Goal: Use online tool/utility: Use online tool/utility

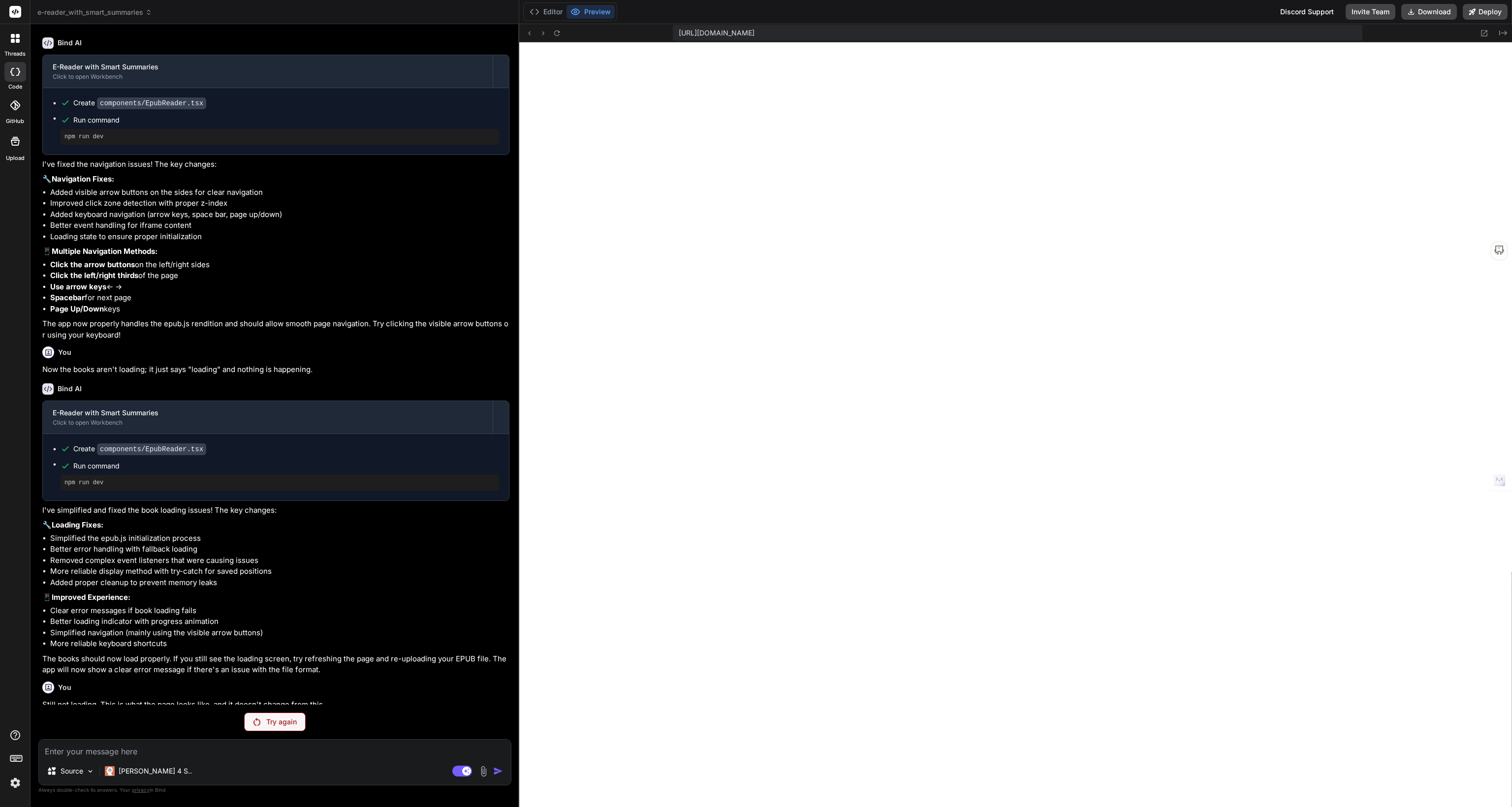
click at [271, 719] on p "Try again" at bounding box center [281, 721] width 31 height 10
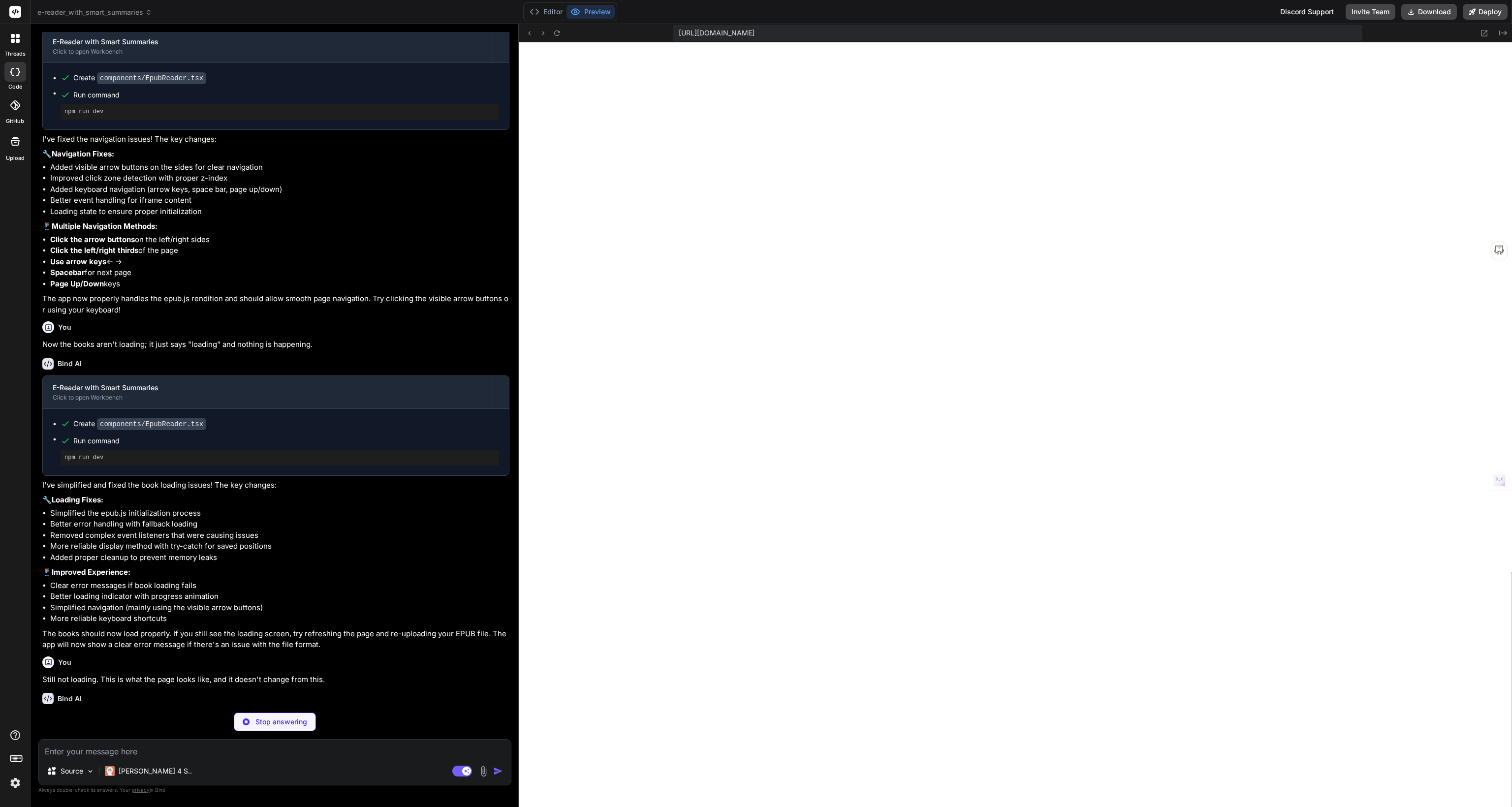
scroll to position [1833, 0]
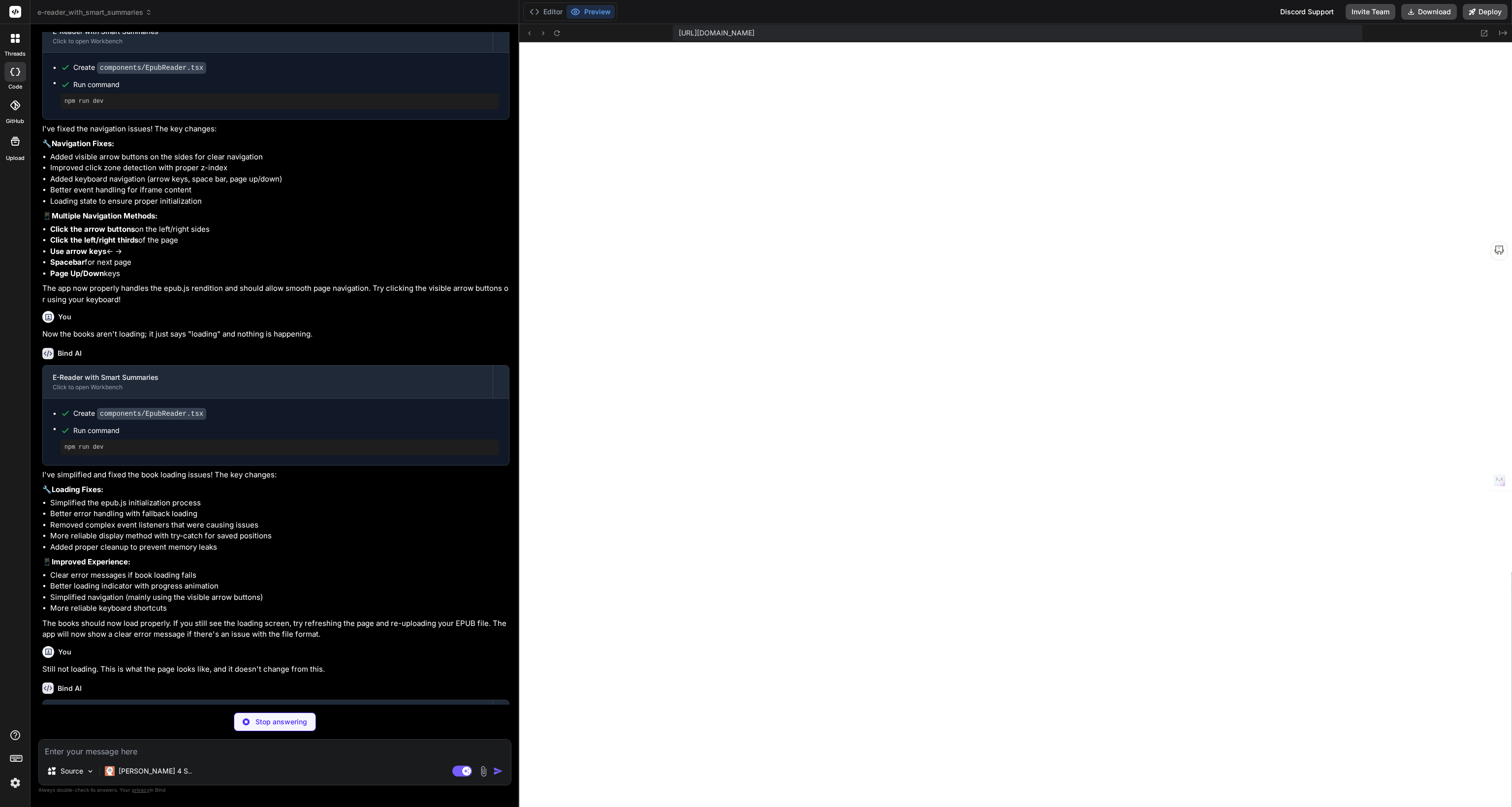
type textarea "x"
type textarea "]"
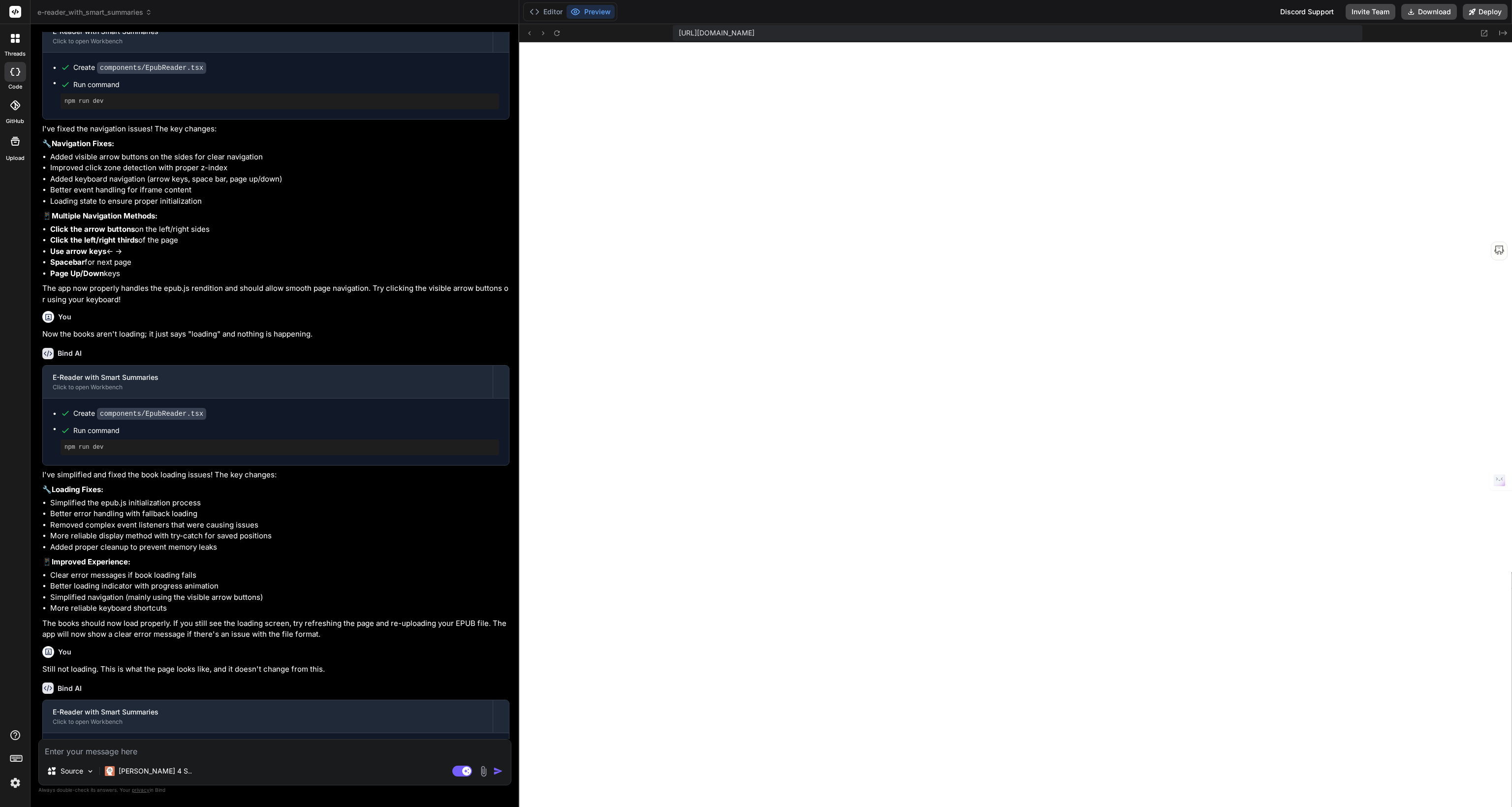
scroll to position [7379, 0]
type textarea "x"
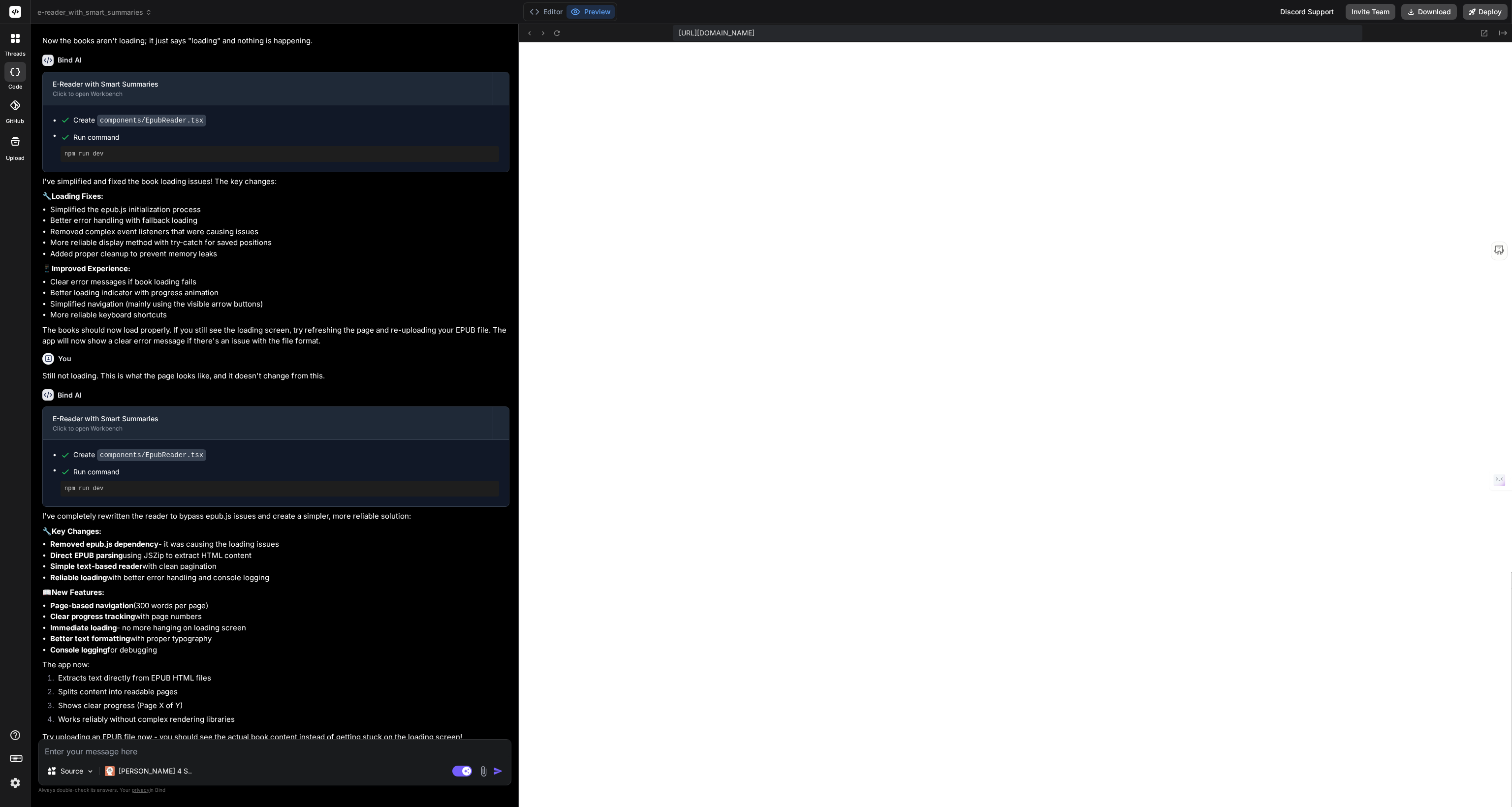
click at [169, 753] on textarea at bounding box center [275, 748] width 472 height 18
paste textarea "Where are the summaries and the character details being pulled from? Because it…"
type textarea "Where are the summaries and the character details being pulled from? Because it…"
type textarea "x"
type textarea "Where are the summaries and the character details being pulled from? Because it…"
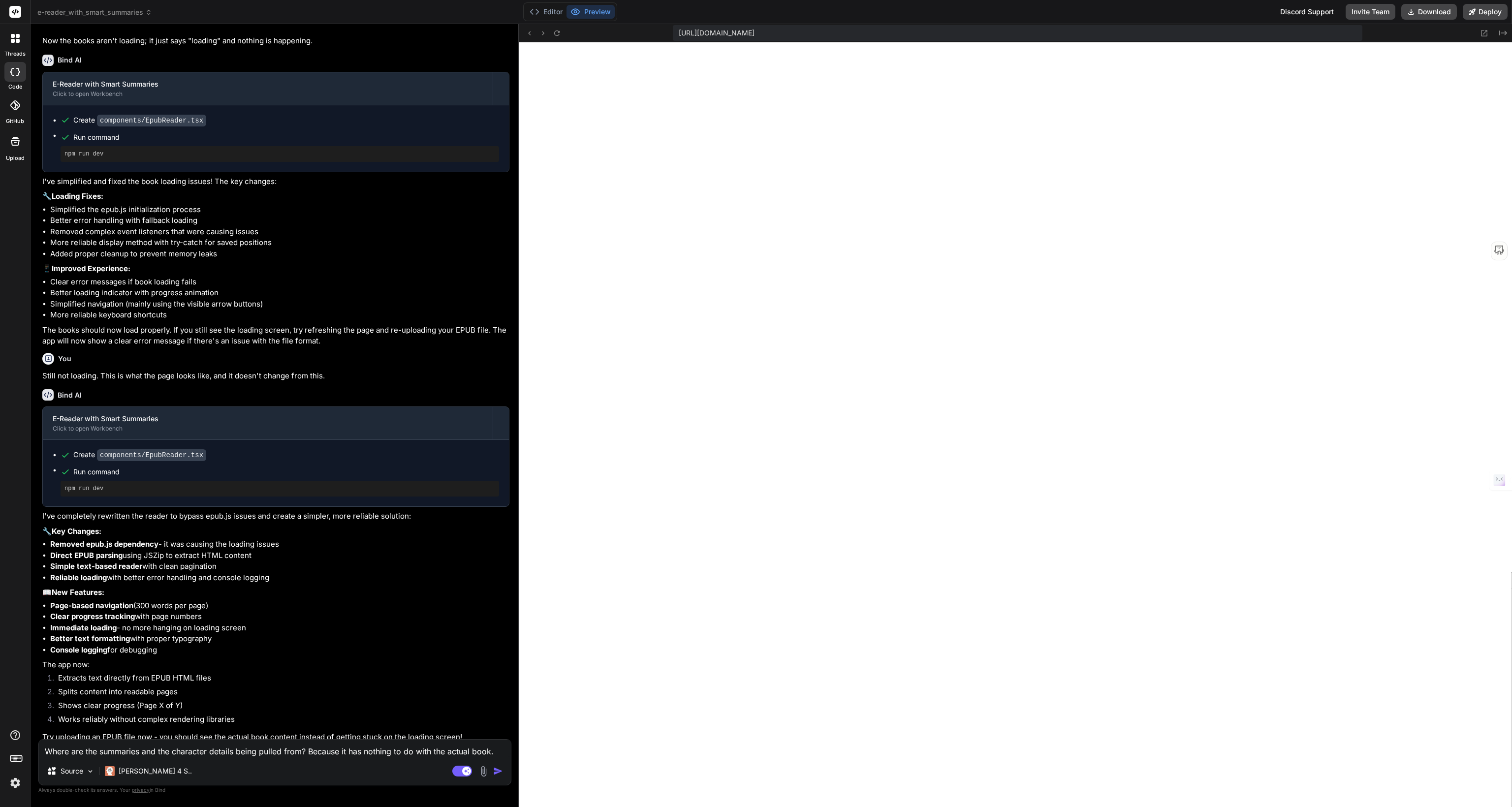
click at [502, 772] on img "button" at bounding box center [498, 771] width 10 height 10
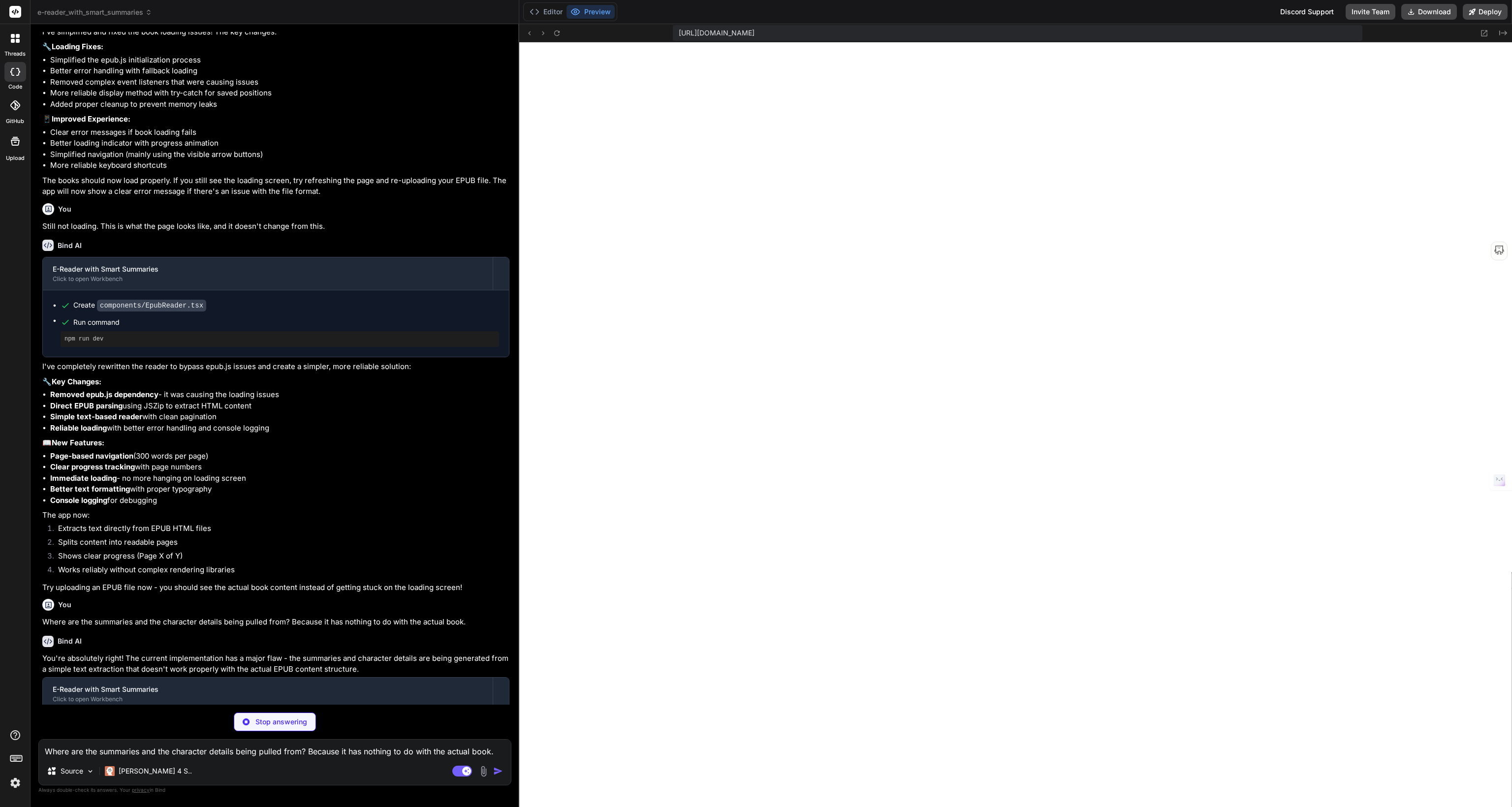
scroll to position [2307, 0]
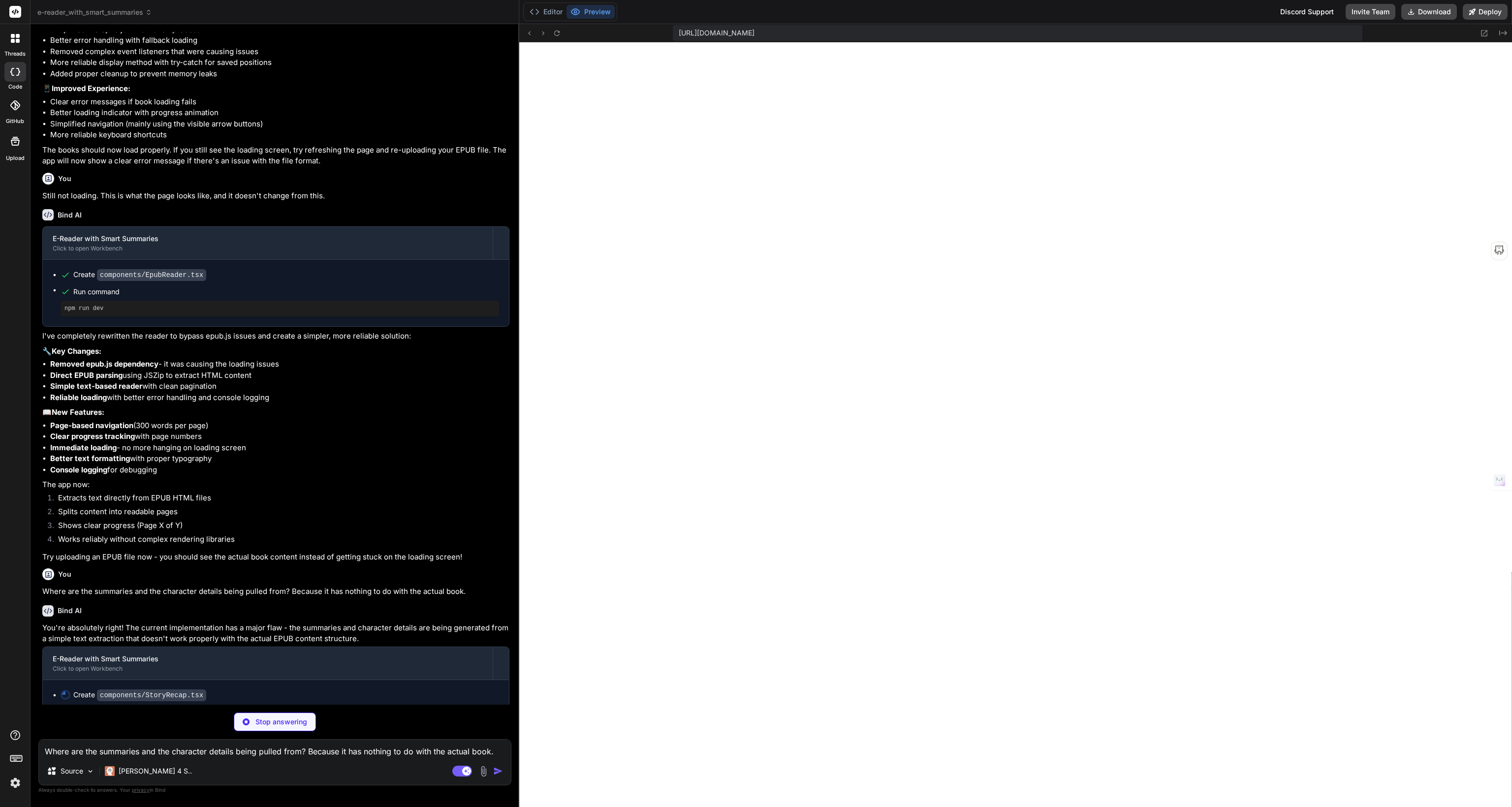
type textarea "x"
type textarea "'only', 'can', 'still', 'should', 'after', 'being', 'now', 'made', 'before', 'h…"
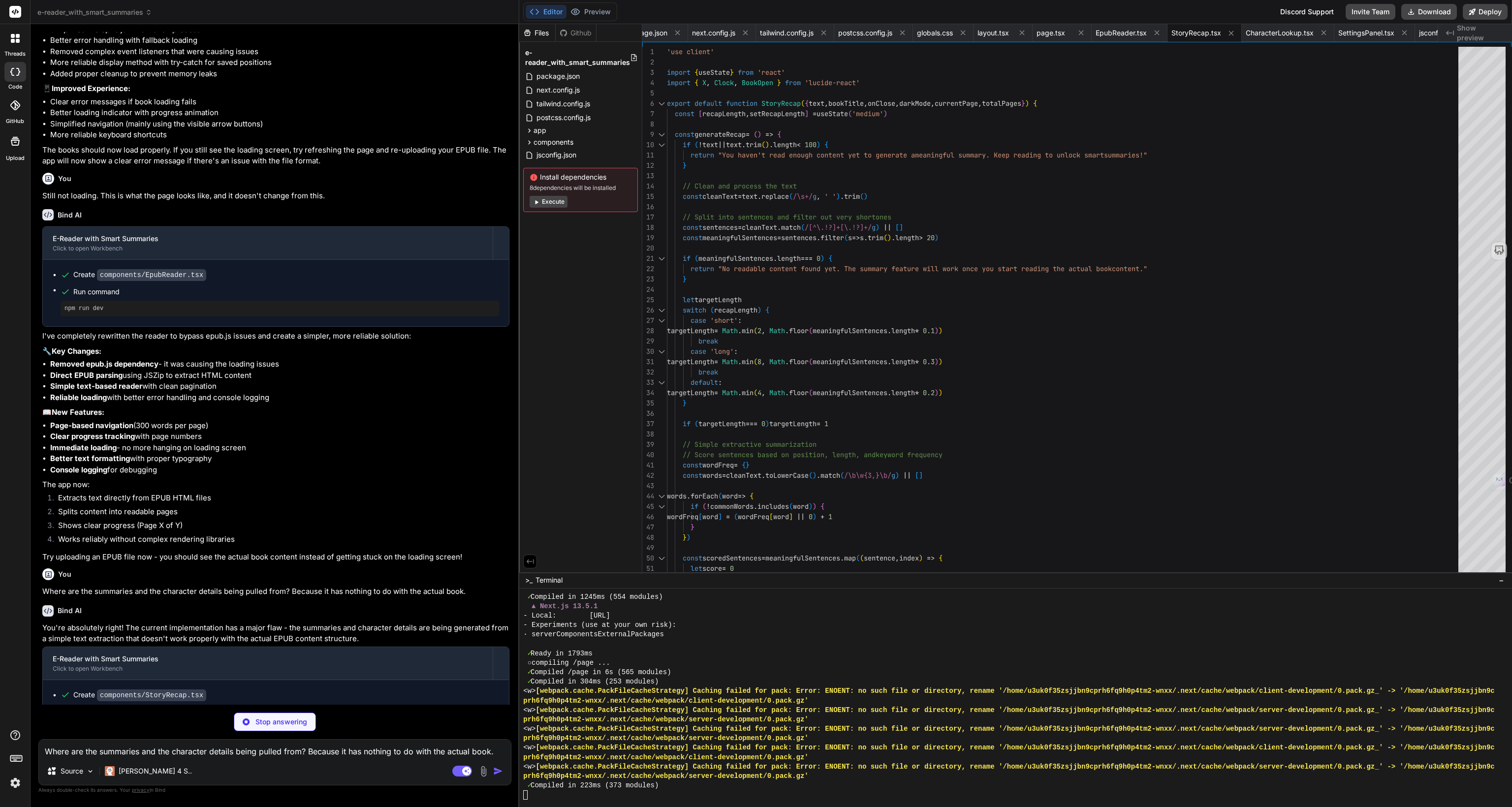
scroll to position [7559, 0]
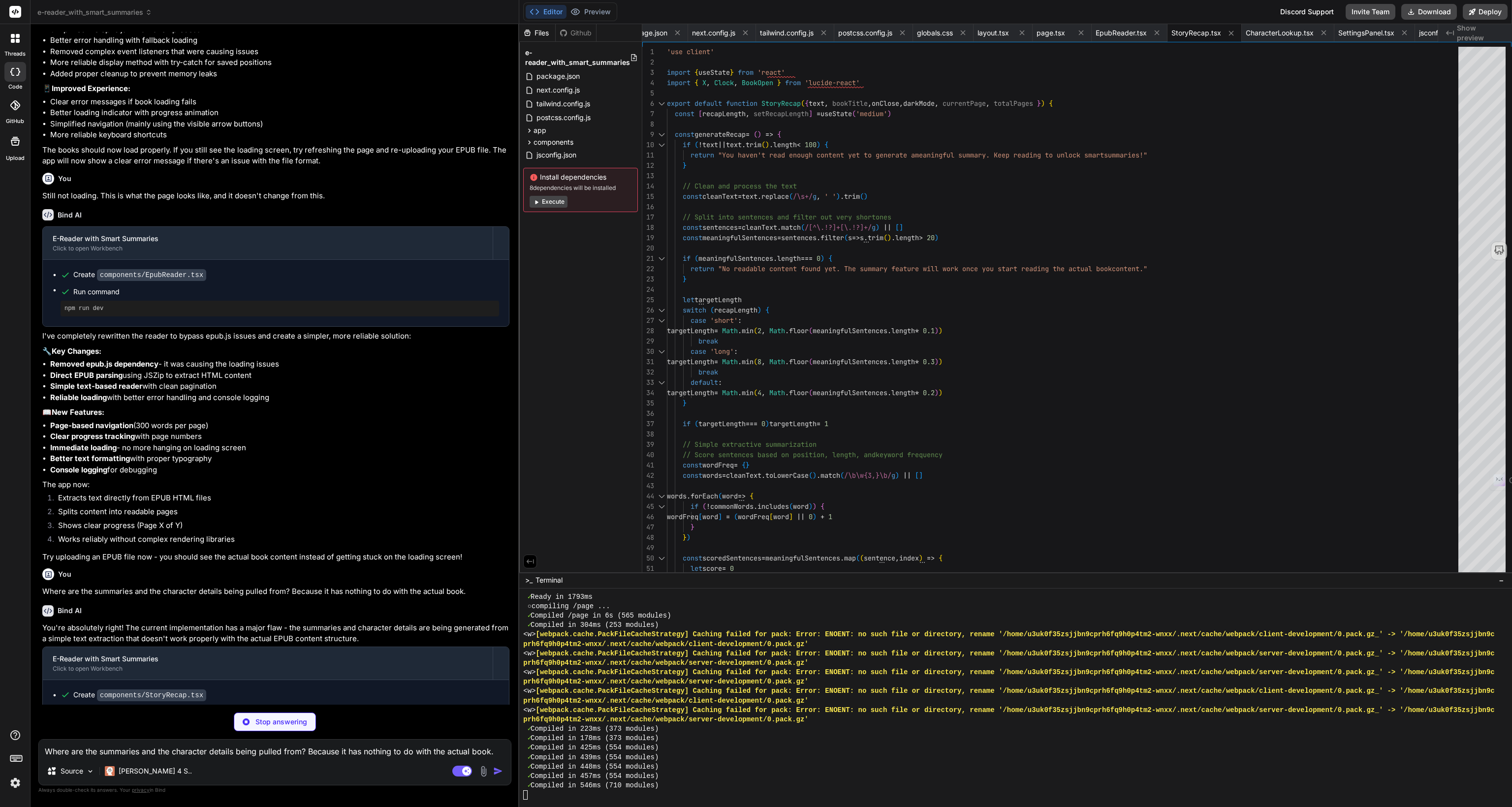
type textarea "x"
type textarea "</div> <div className={`mt-4 text-sm ${darkMode ? 'text-gray-400' : 'text-gray-…"
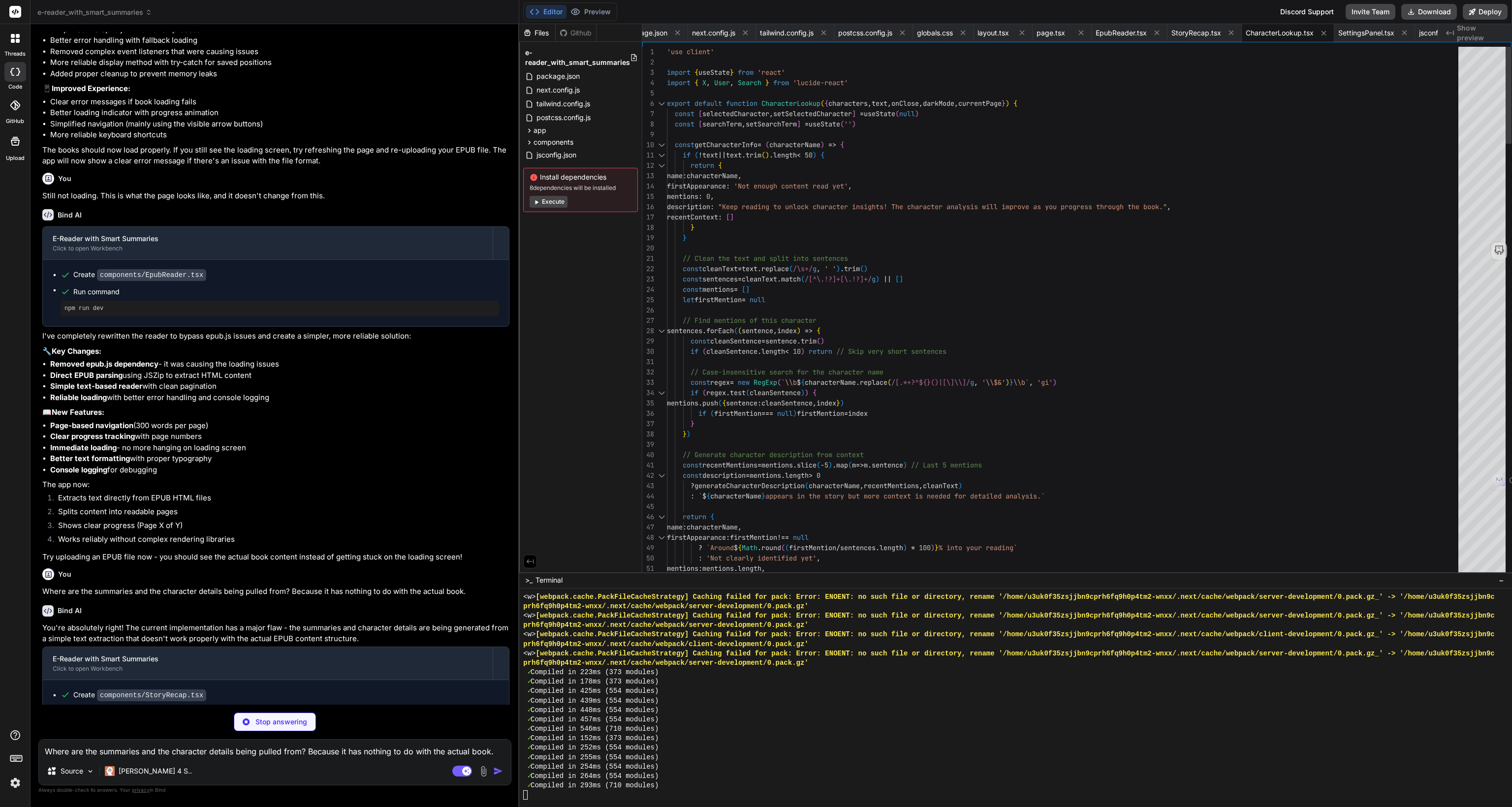
scroll to position [7615, 0]
type textarea "x"
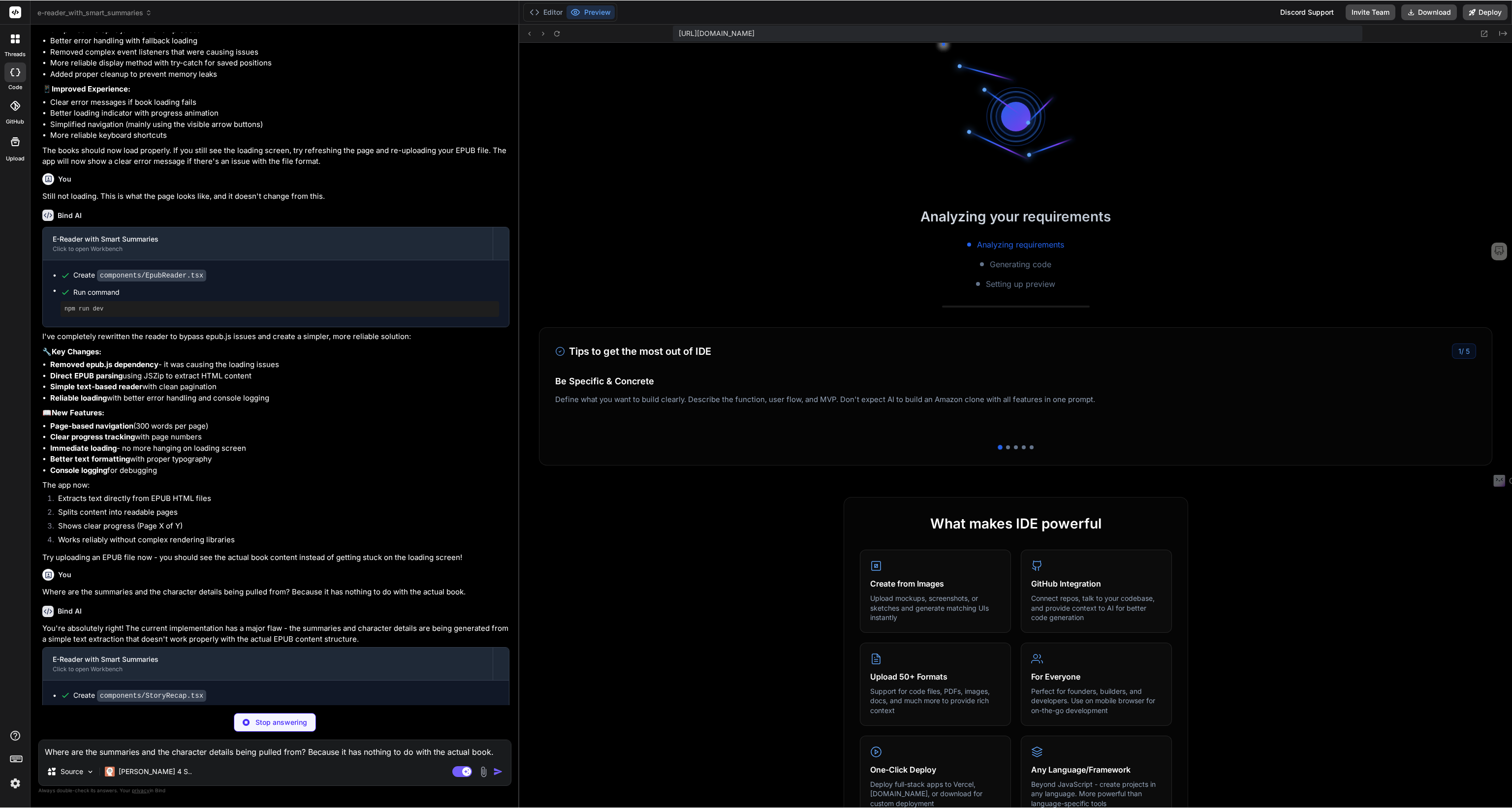
scroll to position [8821, 0]
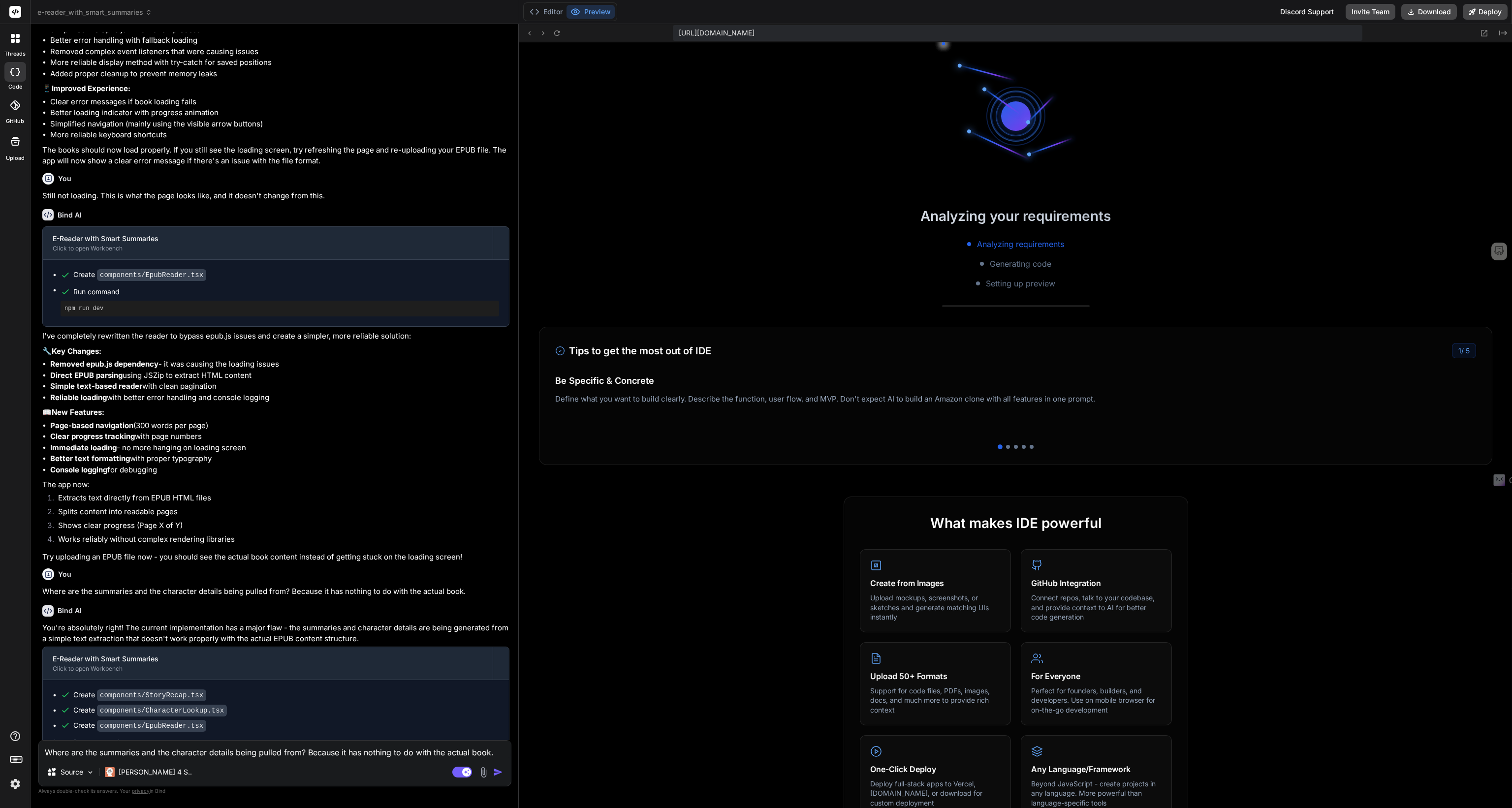
type textarea "x"
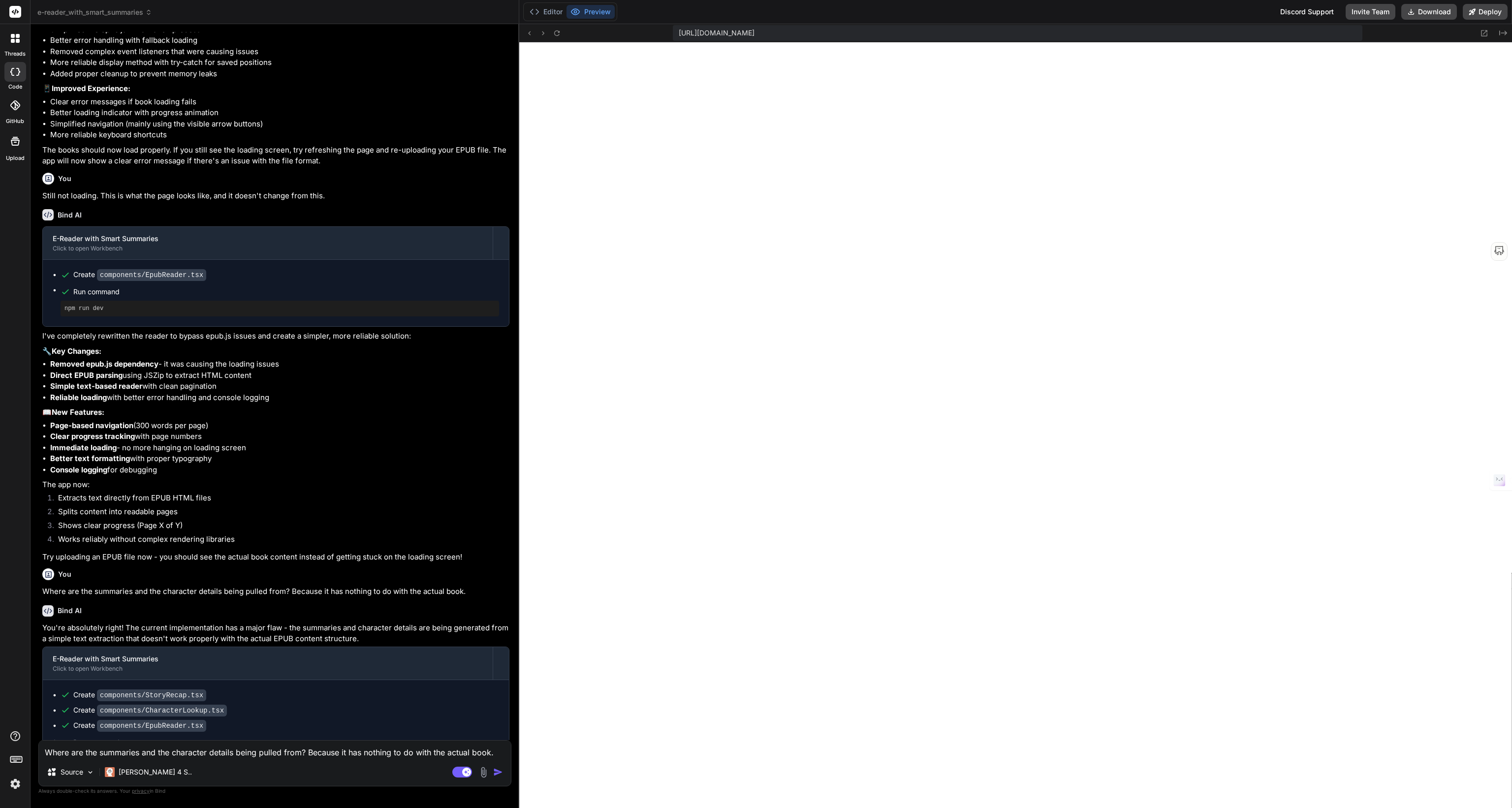
scroll to position [8935, 0]
